Goal: Task Accomplishment & Management: Manage account settings

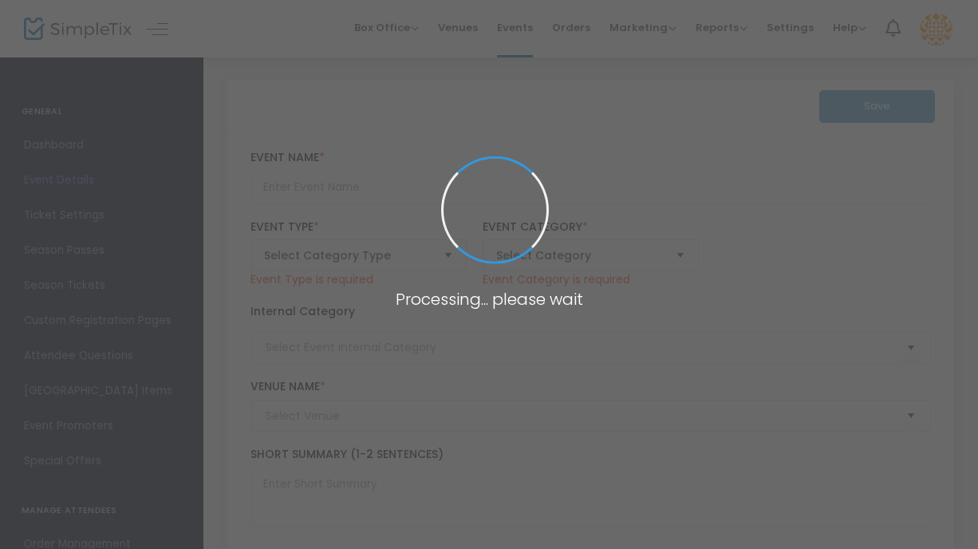
type input "Sightglass Coffee Cupping"
type textarea "Ready to take deeper dive into coffee? Join us for a coffee cupping experience …"
type input "Register Now"
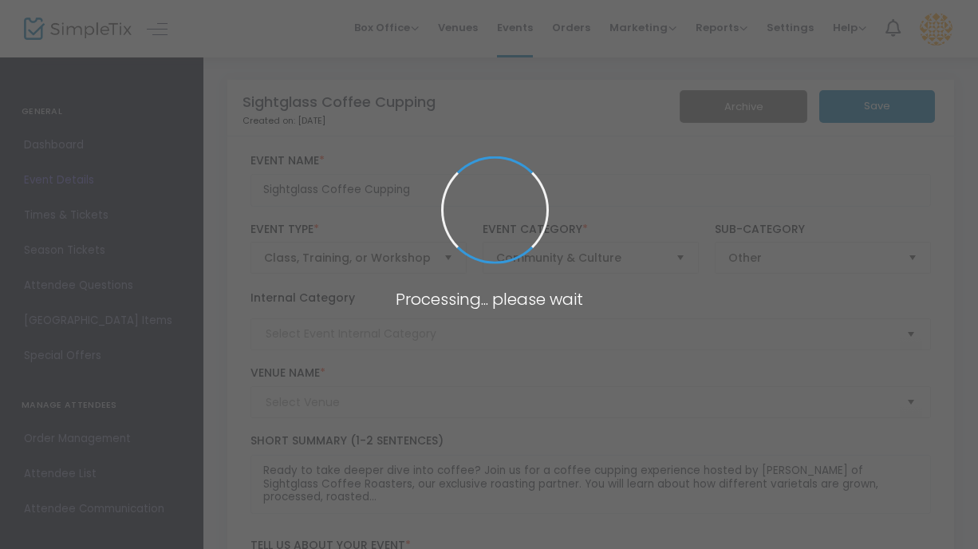
type input "Roosevelt Coffee"
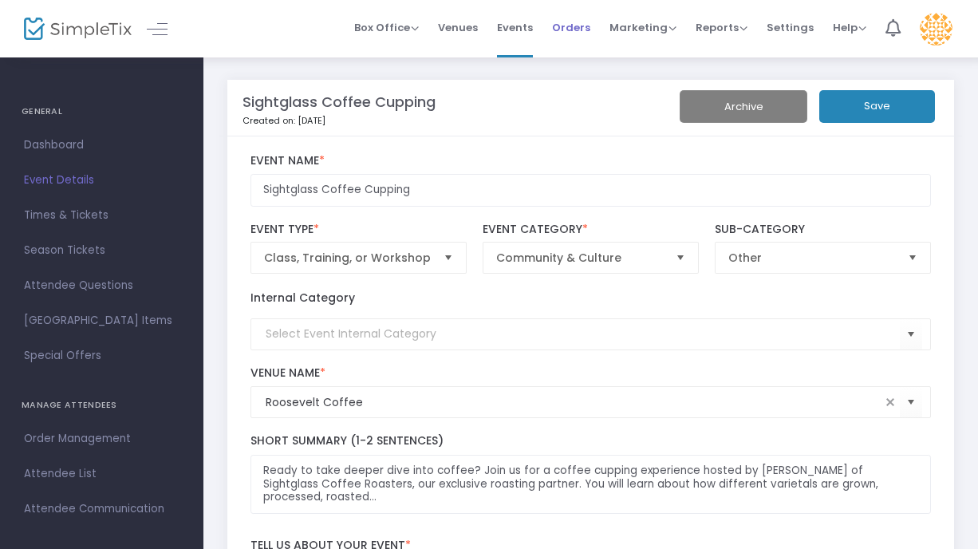
click at [574, 24] on span "Orders" at bounding box center [571, 27] width 38 height 41
